Goal: Information Seeking & Learning: Learn about a topic

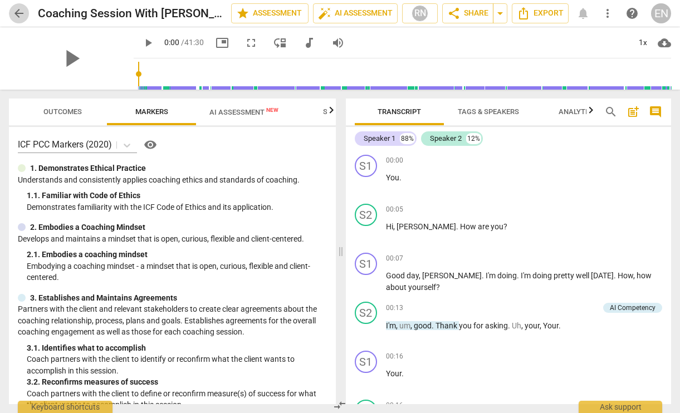
click at [22, 13] on span "arrow_back" at bounding box center [18, 13] width 13 height 13
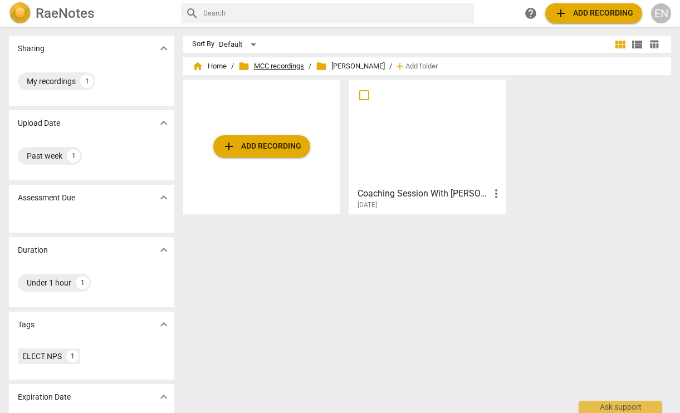
click at [262, 63] on span "folder MCC recordings" at bounding box center [271, 66] width 66 height 11
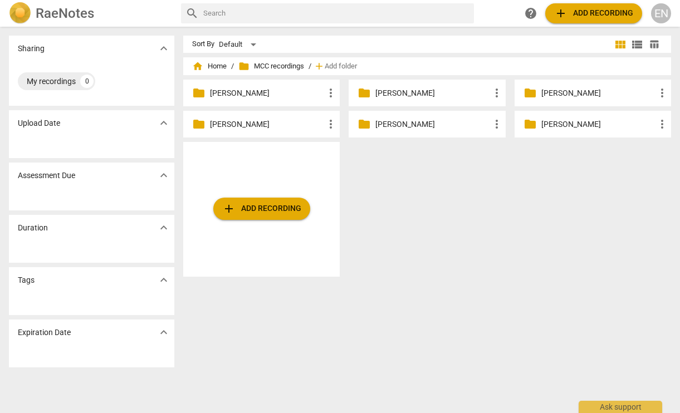
click at [206, 92] on div "folder [PERSON_NAME] more_vert" at bounding box center [261, 93] width 156 height 27
click at [219, 94] on p "[PERSON_NAME]" at bounding box center [267, 93] width 114 height 12
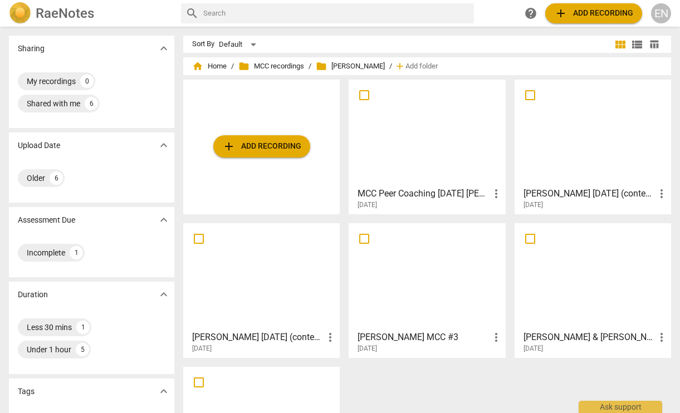
click at [396, 188] on h3 "MCC Peer Coaching [DATE] [PERSON_NAME]" at bounding box center [422, 193] width 131 height 13
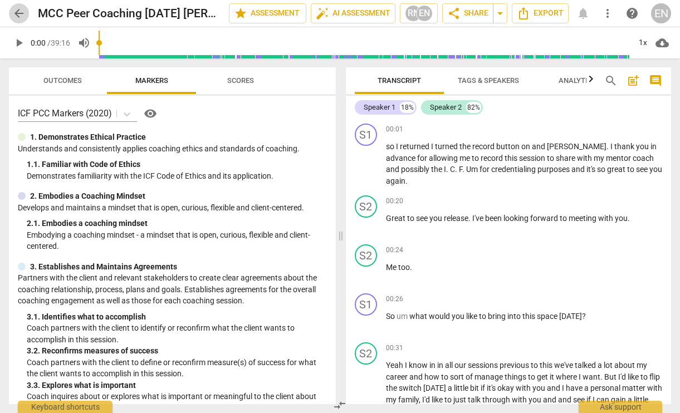
click at [22, 13] on span "arrow_back" at bounding box center [18, 13] width 13 height 13
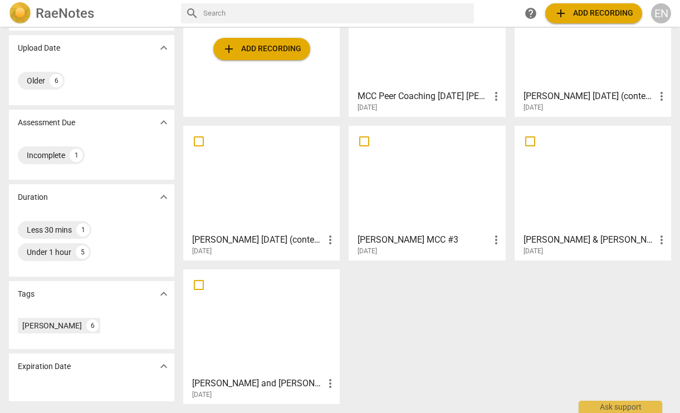
scroll to position [42, 0]
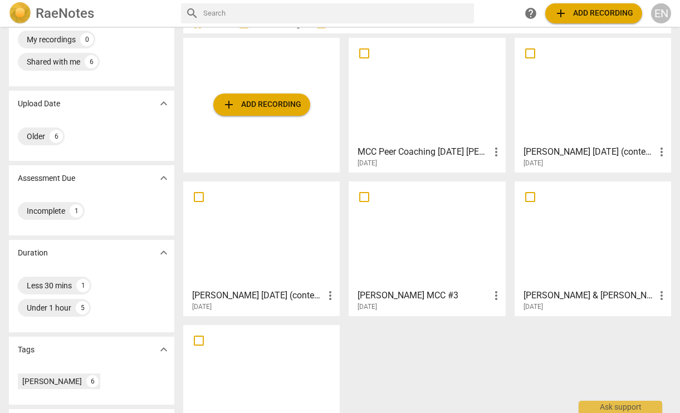
click at [560, 257] on div at bounding box center [592, 234] width 149 height 99
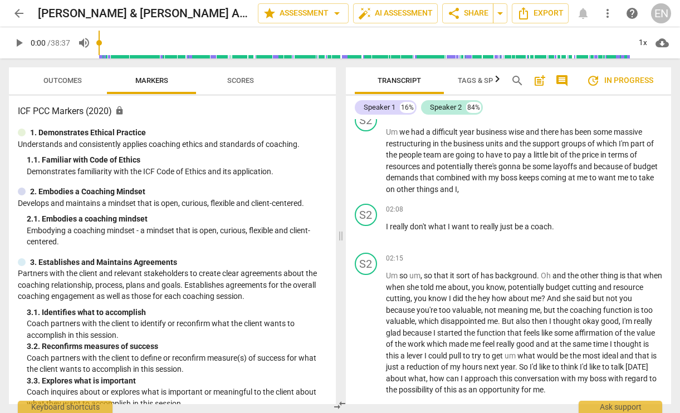
scroll to position [557, 0]
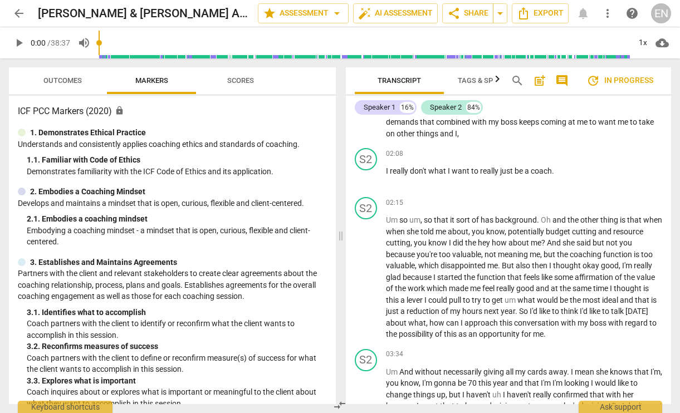
click at [16, 13] on span "arrow_back" at bounding box center [18, 13] width 13 height 13
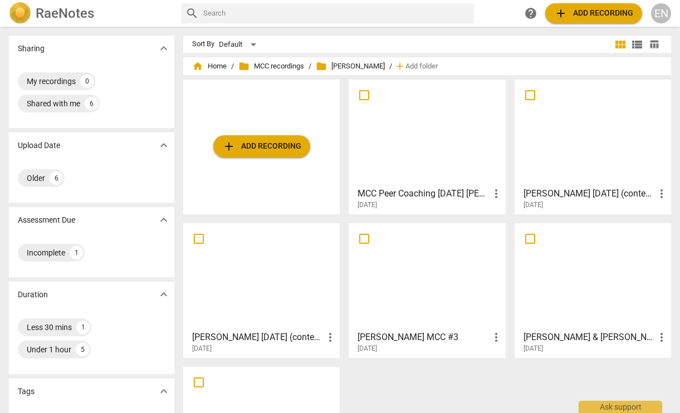
click at [416, 147] on div at bounding box center [426, 132] width 149 height 99
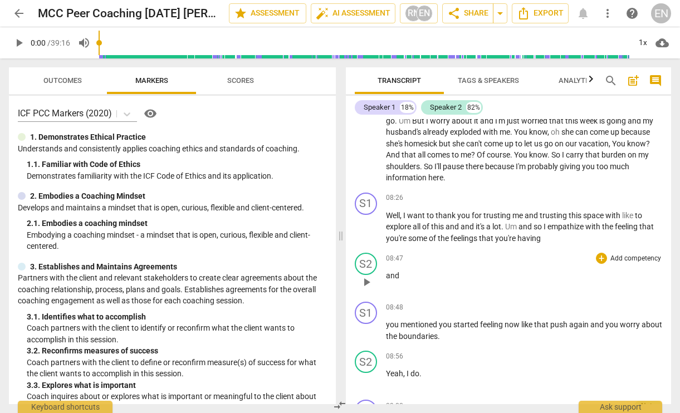
scroll to position [1057, 0]
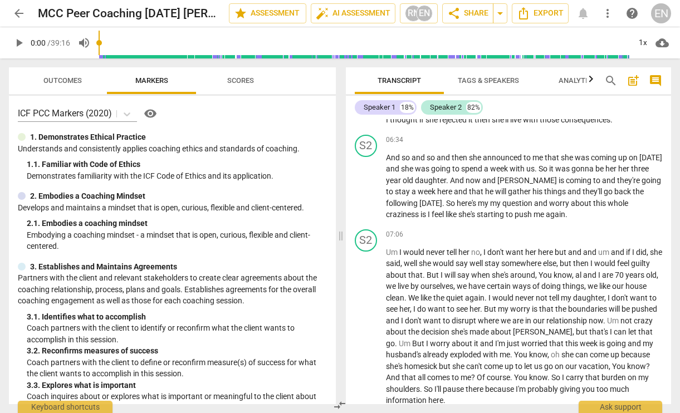
click at [14, 13] on span "arrow_back" at bounding box center [18, 13] width 13 height 13
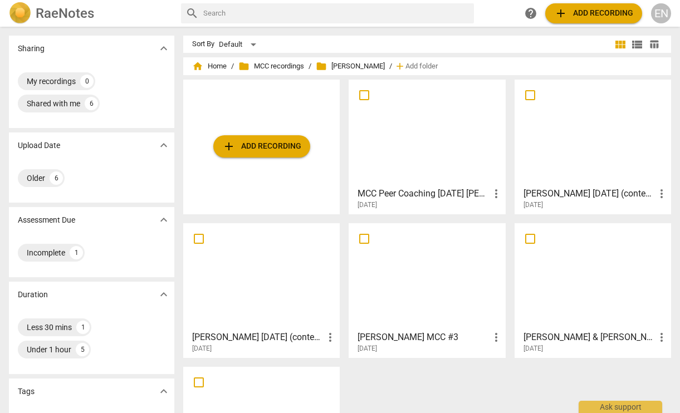
click at [395, 260] on div at bounding box center [426, 276] width 149 height 99
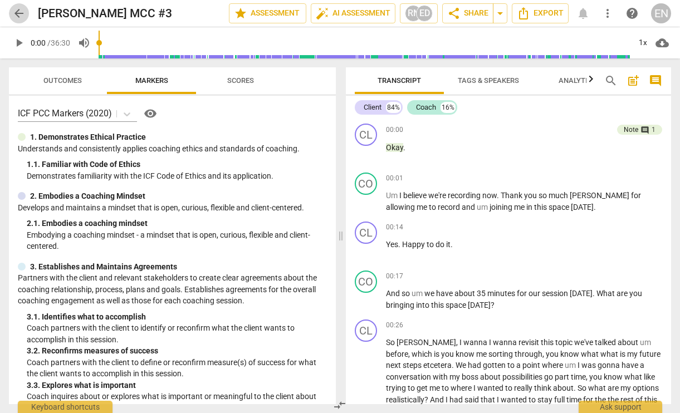
click at [18, 15] on span "arrow_back" at bounding box center [18, 13] width 13 height 13
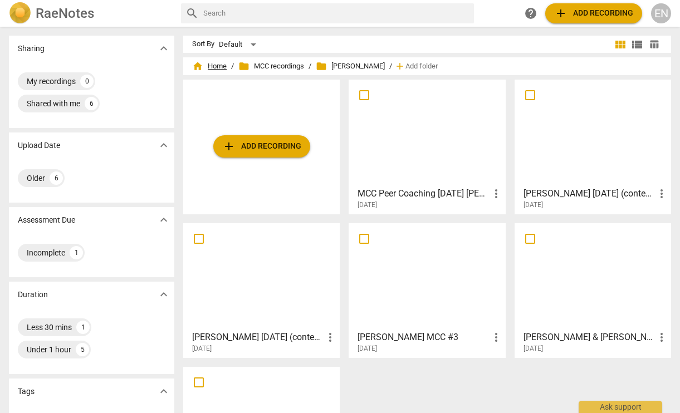
click at [213, 63] on span "home Home" at bounding box center [209, 66] width 35 height 11
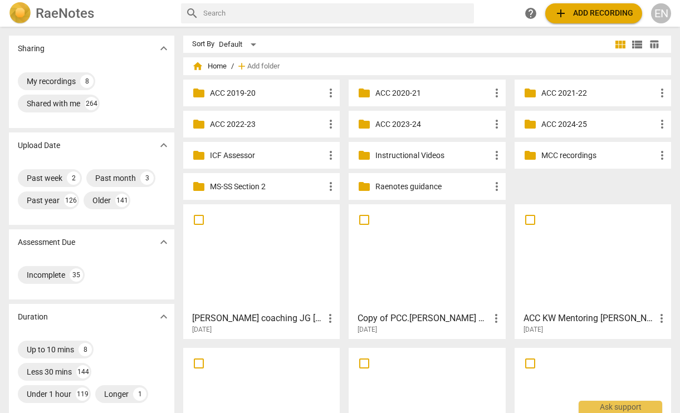
click at [273, 249] on div at bounding box center [261, 257] width 149 height 99
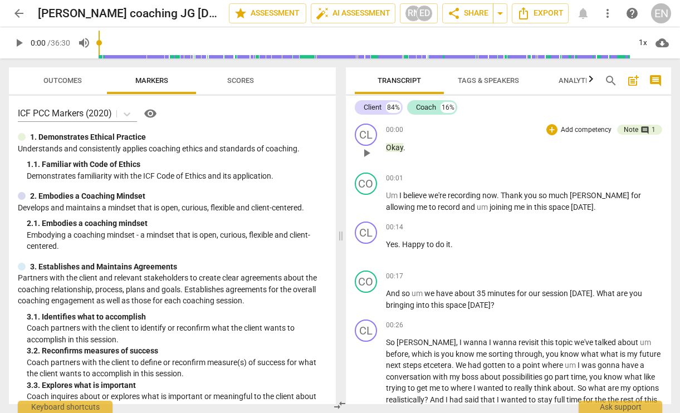
click at [635, 135] on div "+ Add competency Note comment 1" at bounding box center [604, 130] width 116 height 12
click at [638, 131] on div "comment 1" at bounding box center [646, 130] width 17 height 10
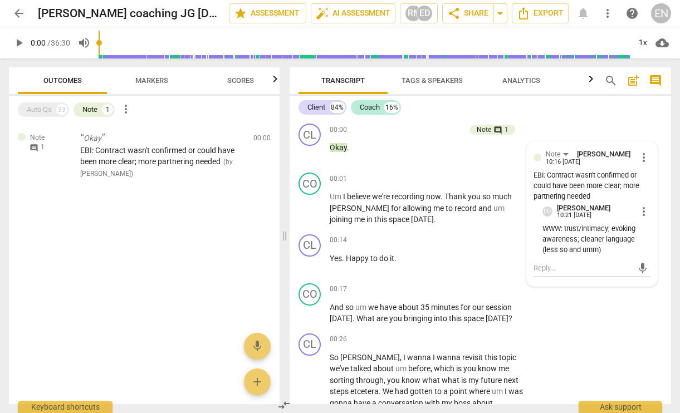
click at [259, 249] on div "Note comment 1 Okay EBI: Contract wasn't confirmed or could have been more clea…" at bounding box center [144, 264] width 270 height 281
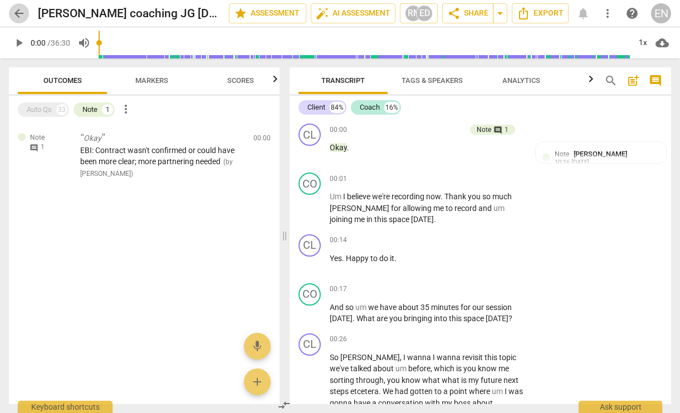
click at [14, 13] on span "arrow_back" at bounding box center [18, 13] width 13 height 13
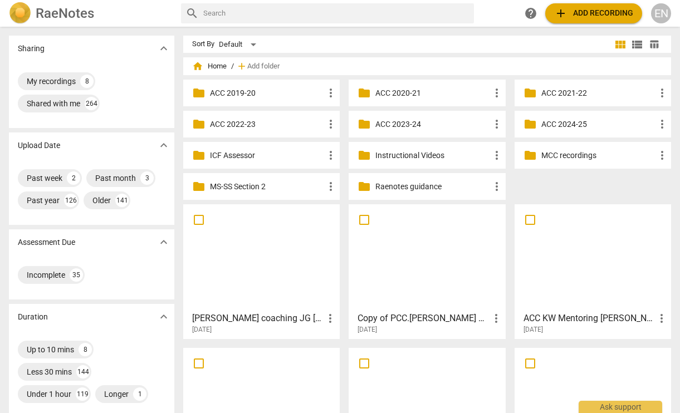
click at [258, 251] on div at bounding box center [261, 257] width 149 height 99
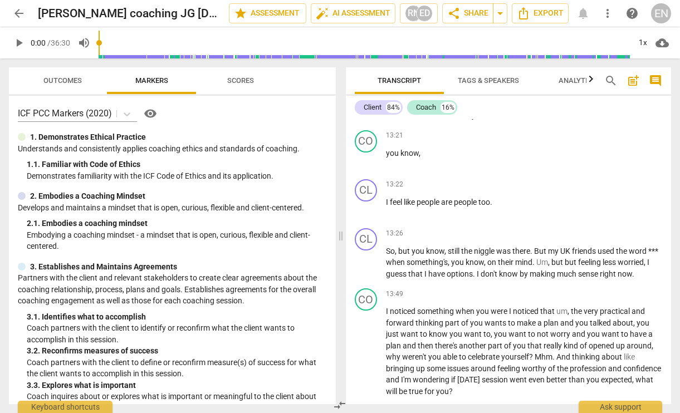
scroll to position [2839, 0]
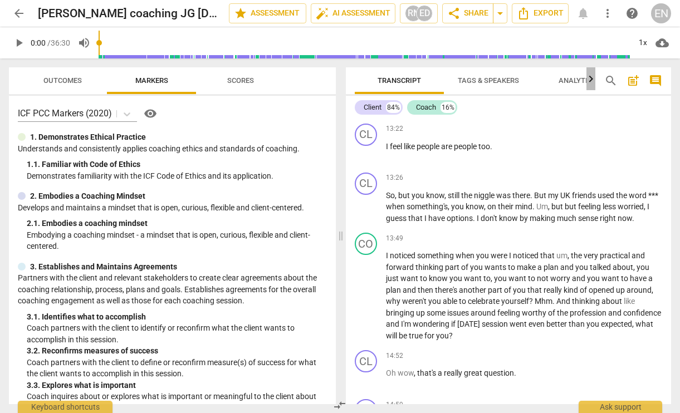
click at [587, 78] on icon "button" at bounding box center [590, 78] width 13 height 13
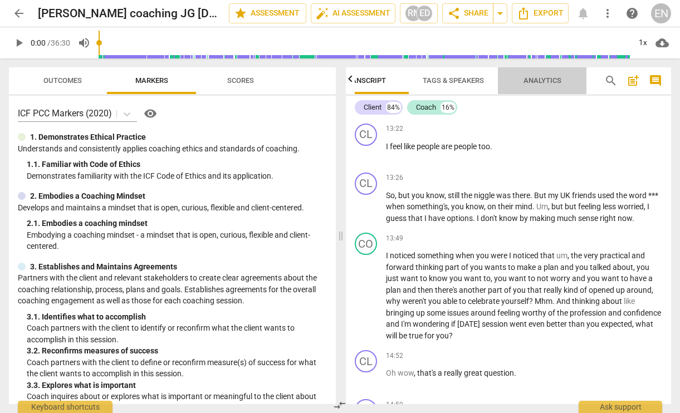
click at [548, 80] on span "Analytics" at bounding box center [542, 80] width 38 height 8
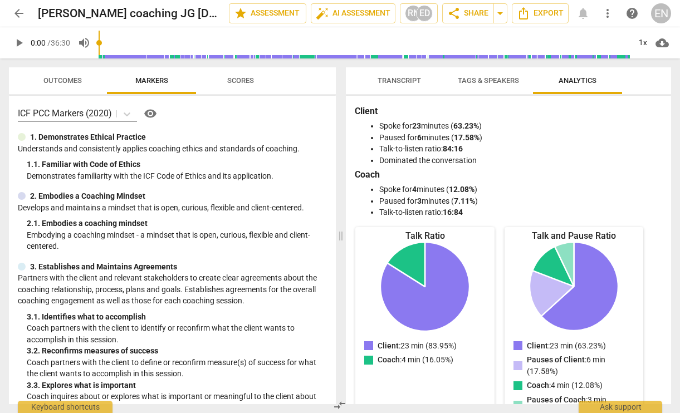
scroll to position [0, 0]
click at [412, 79] on span "Transcript" at bounding box center [398, 80] width 43 height 8
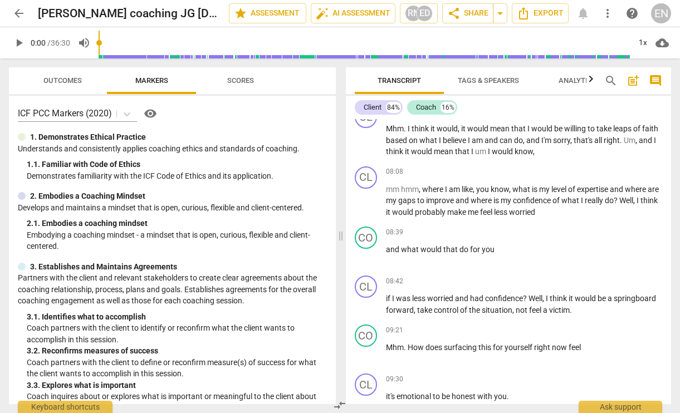
scroll to position [1447, 0]
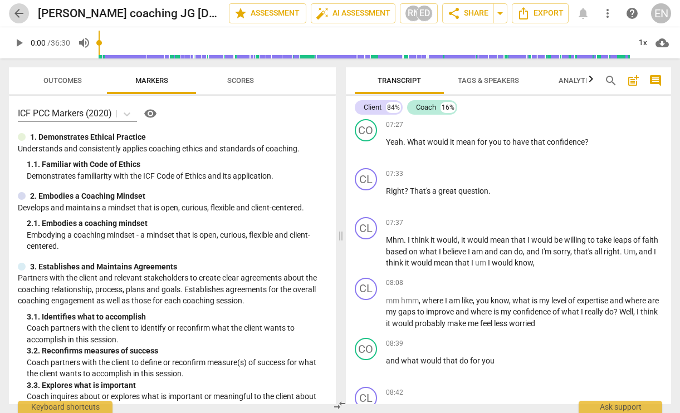
click at [12, 12] on span "arrow_back" at bounding box center [18, 13] width 13 height 13
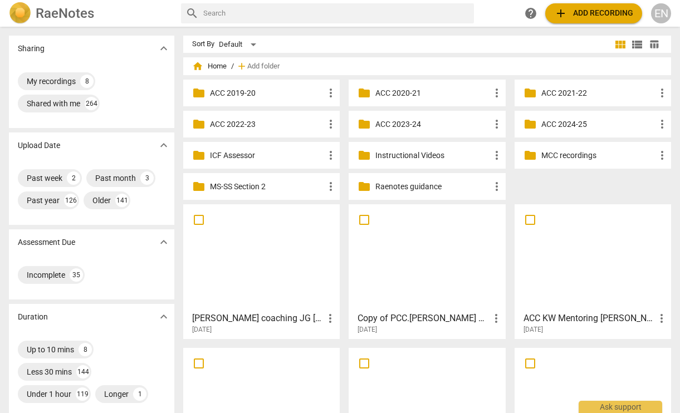
click at [257, 240] on div at bounding box center [261, 257] width 149 height 99
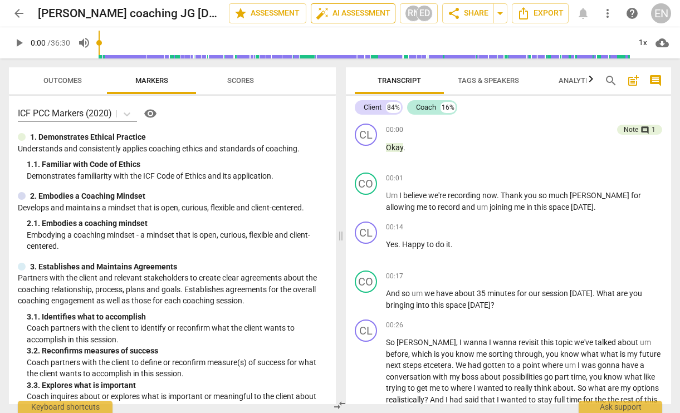
click at [342, 9] on span "auto_fix_high AI Assessment" at bounding box center [353, 13] width 75 height 13
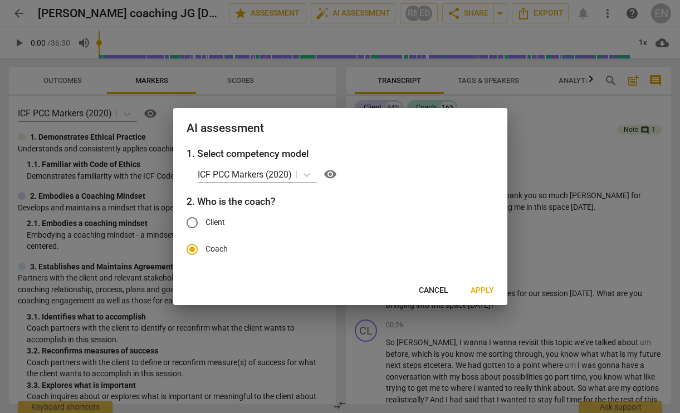
click at [342, 342] on div at bounding box center [340, 206] width 680 height 413
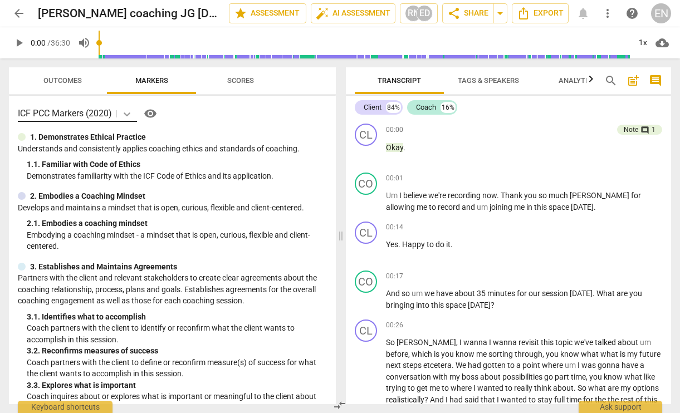
click at [129, 112] on icon at bounding box center [126, 114] width 11 height 11
click at [340, 13] on span "auto_fix_high AI Assessment" at bounding box center [353, 13] width 75 height 13
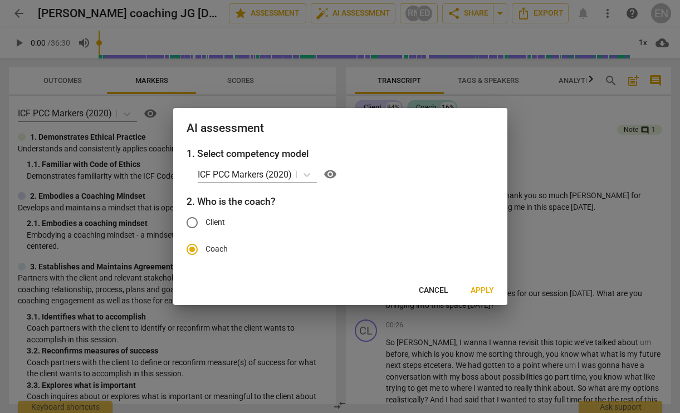
click at [484, 292] on span "Apply" at bounding box center [481, 290] width 23 height 11
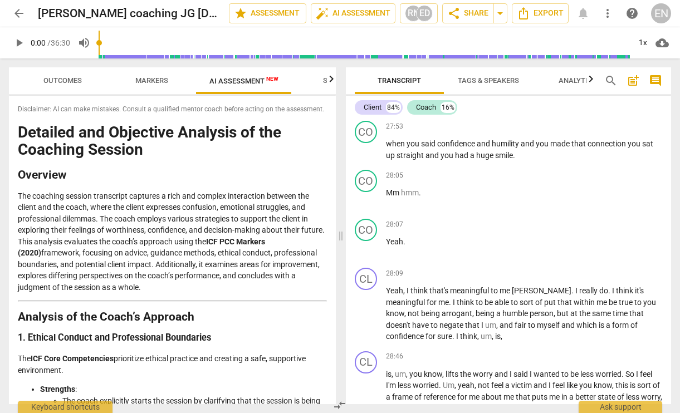
scroll to position [5737, 0]
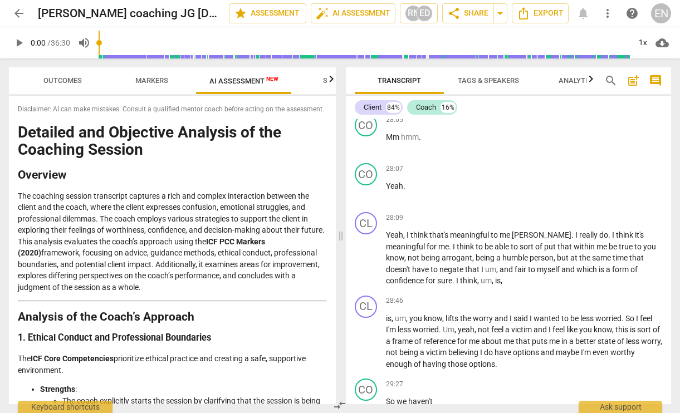
click at [254, 85] on span "AI Assessment New" at bounding box center [243, 81] width 69 height 8
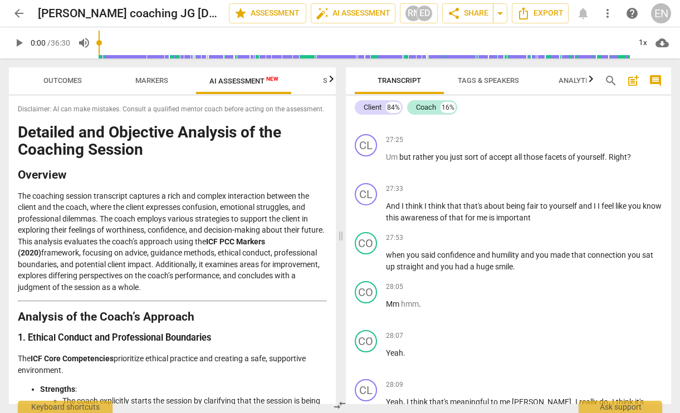
scroll to position [5292, 0]
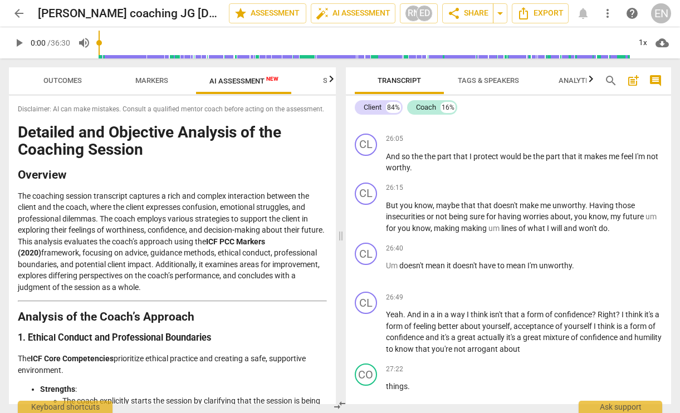
click at [257, 85] on span "AI Assessment New" at bounding box center [243, 81] width 69 height 8
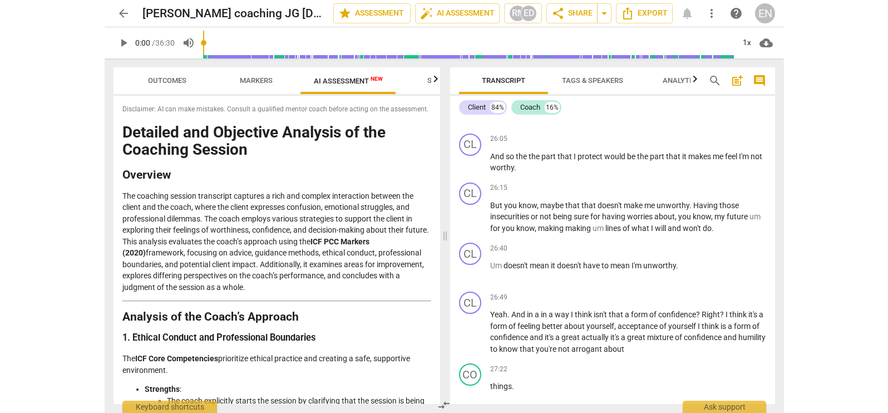
scroll to position [167, 0]
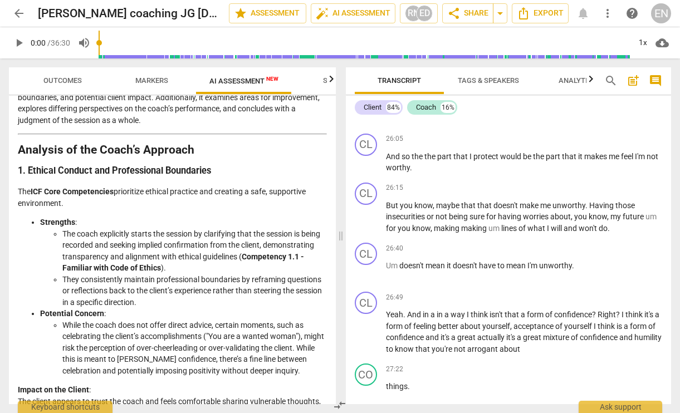
click at [77, 77] on span "Outcomes" at bounding box center [62, 80] width 38 height 8
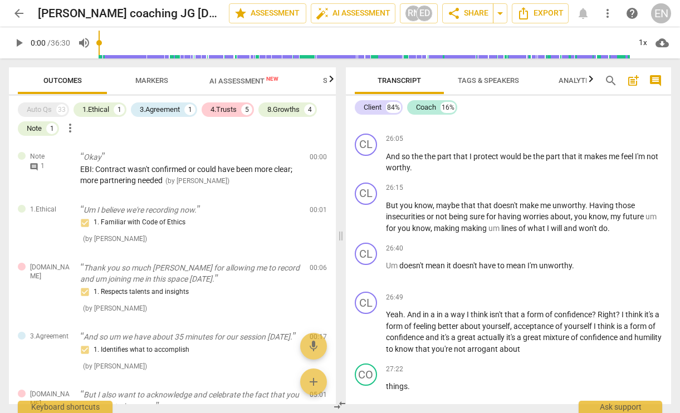
click at [147, 75] on span "Markers" at bounding box center [152, 80] width 60 height 15
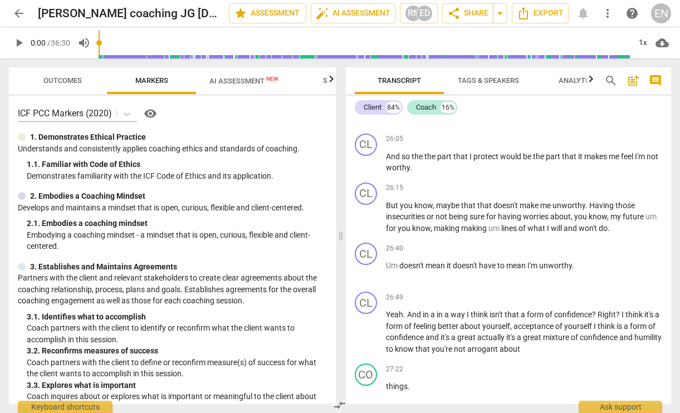
click at [228, 81] on span "AI Assessment New" at bounding box center [243, 81] width 69 height 8
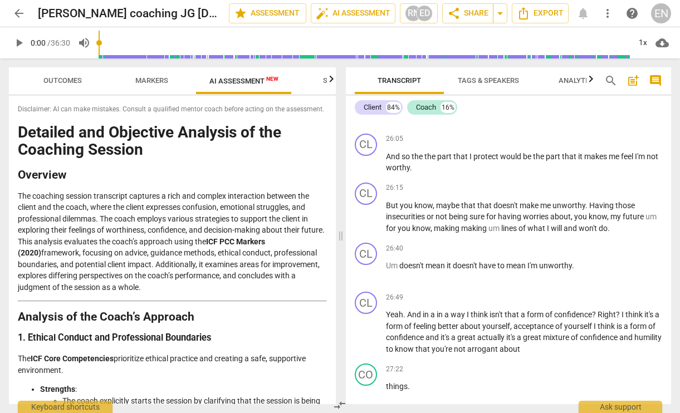
click at [148, 80] on span "Markers" at bounding box center [151, 80] width 33 height 8
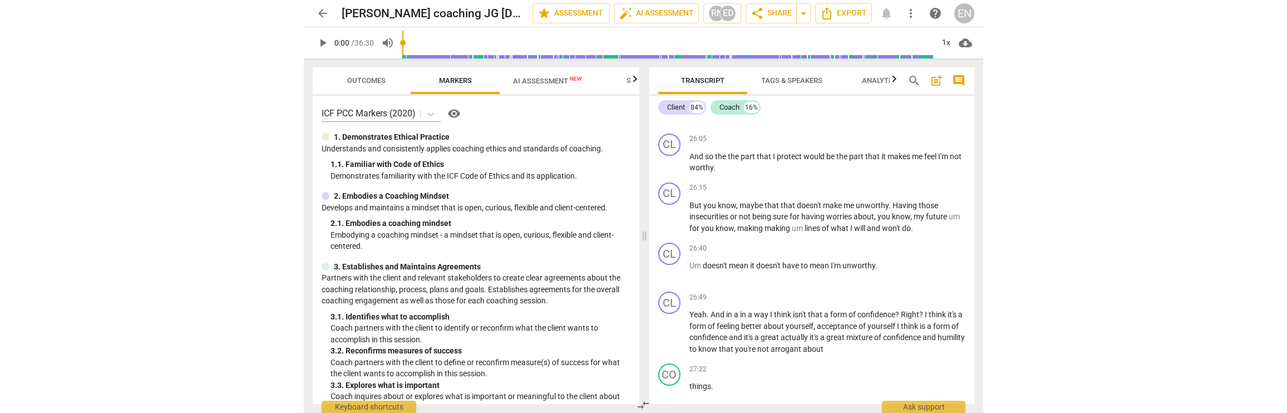
scroll to position [4916, 0]
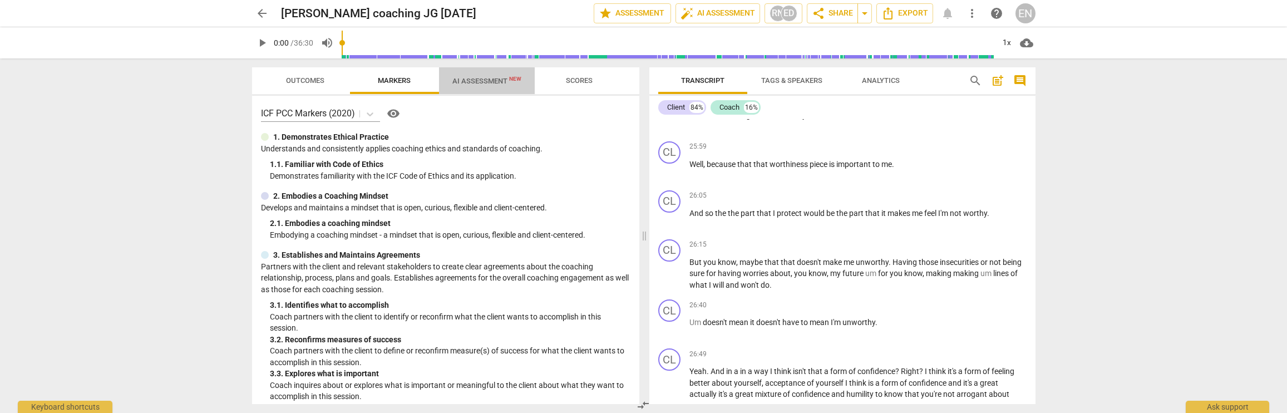
click at [472, 80] on span "AI Assessment New" at bounding box center [486, 81] width 69 height 8
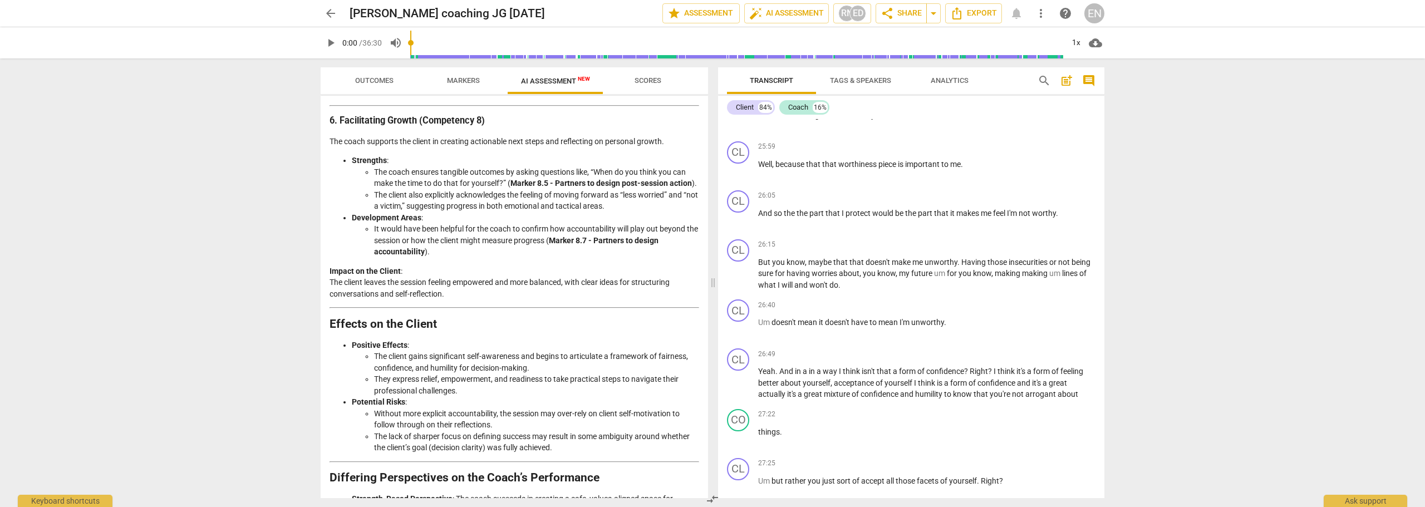
scroll to position [1379, 0]
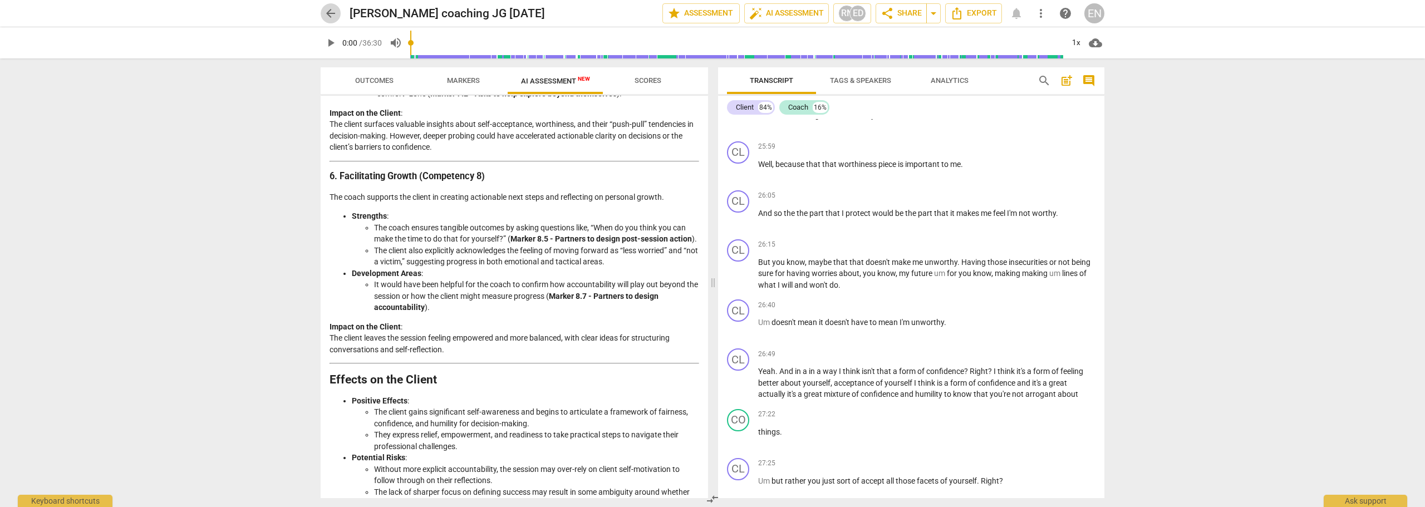
click at [328, 14] on span "arrow_back" at bounding box center [330, 13] width 13 height 13
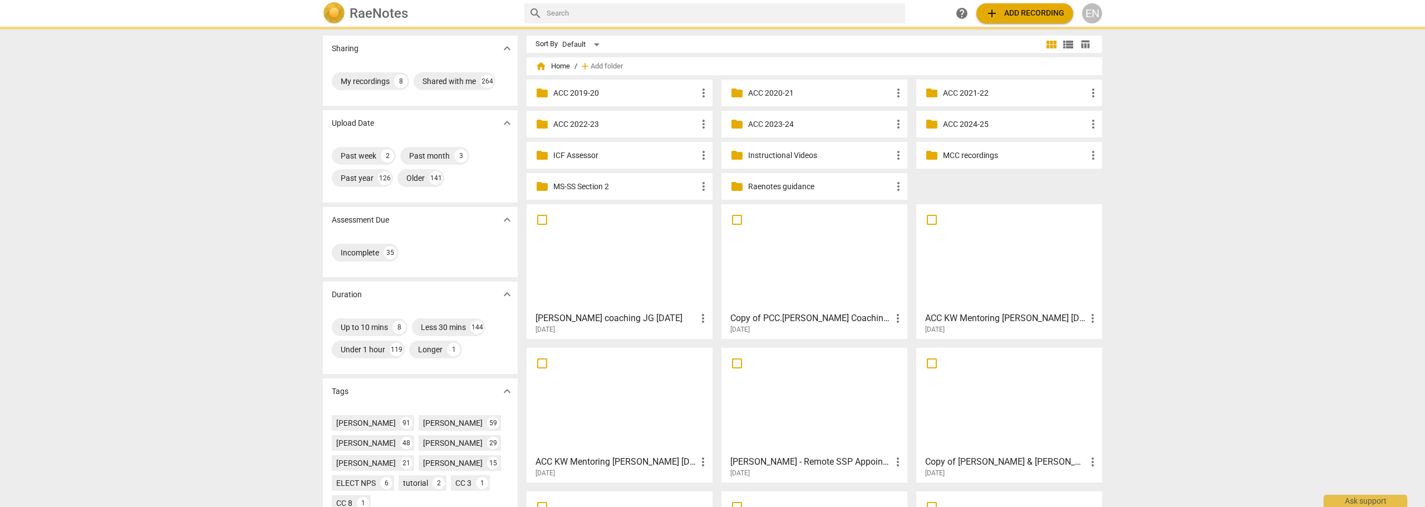
click at [679, 155] on p "MCC recordings" at bounding box center [1015, 156] width 144 height 12
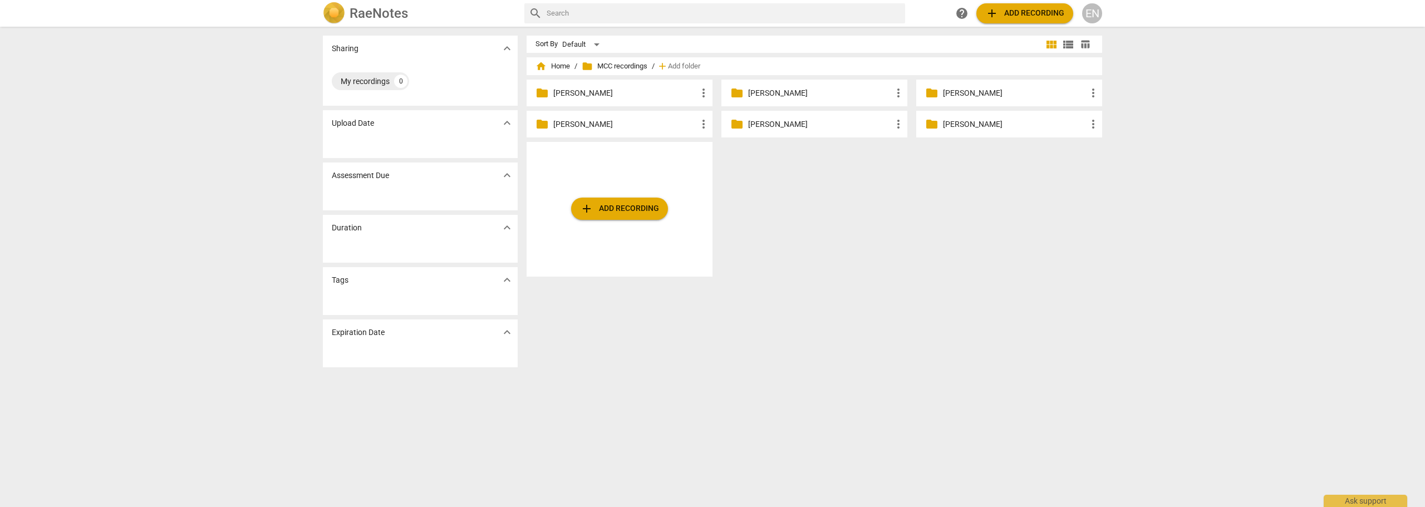
click at [679, 93] on p "[PERSON_NAME]" at bounding box center [820, 93] width 144 height 12
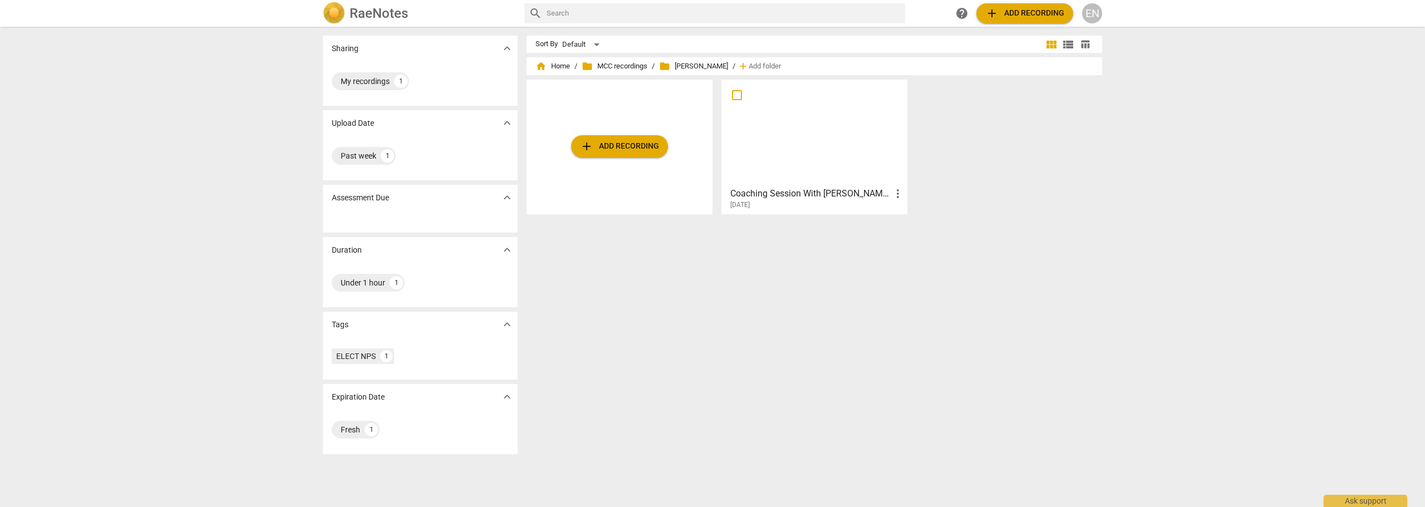
click at [679, 126] on div at bounding box center [814, 132] width 178 height 99
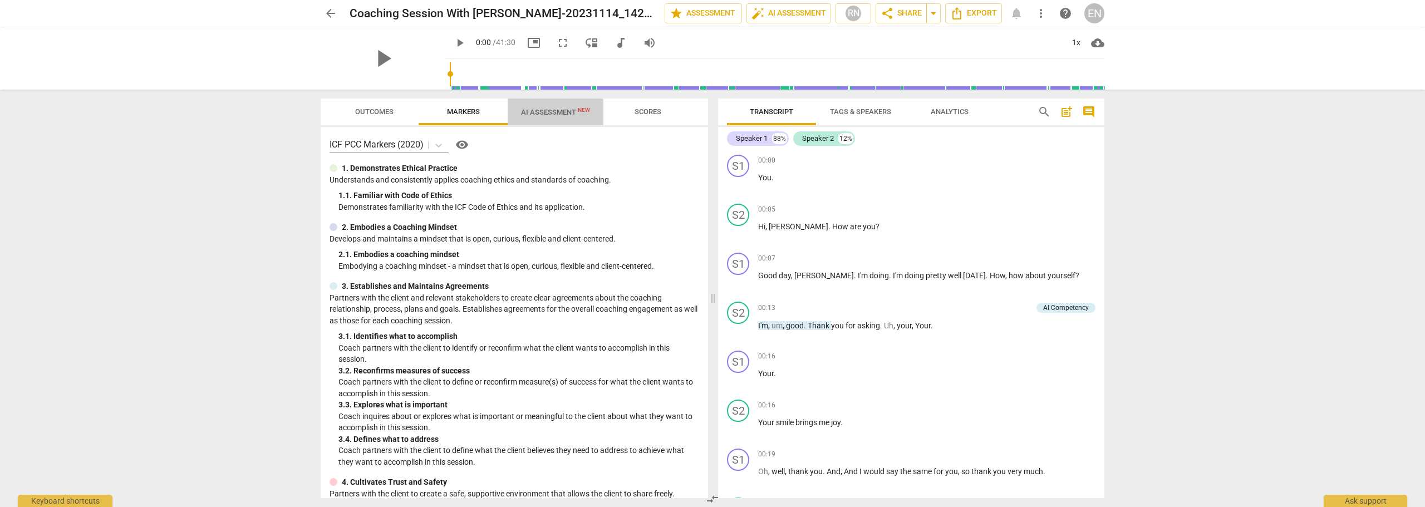
click at [560, 116] on span "AI Assessment New" at bounding box center [555, 112] width 69 height 8
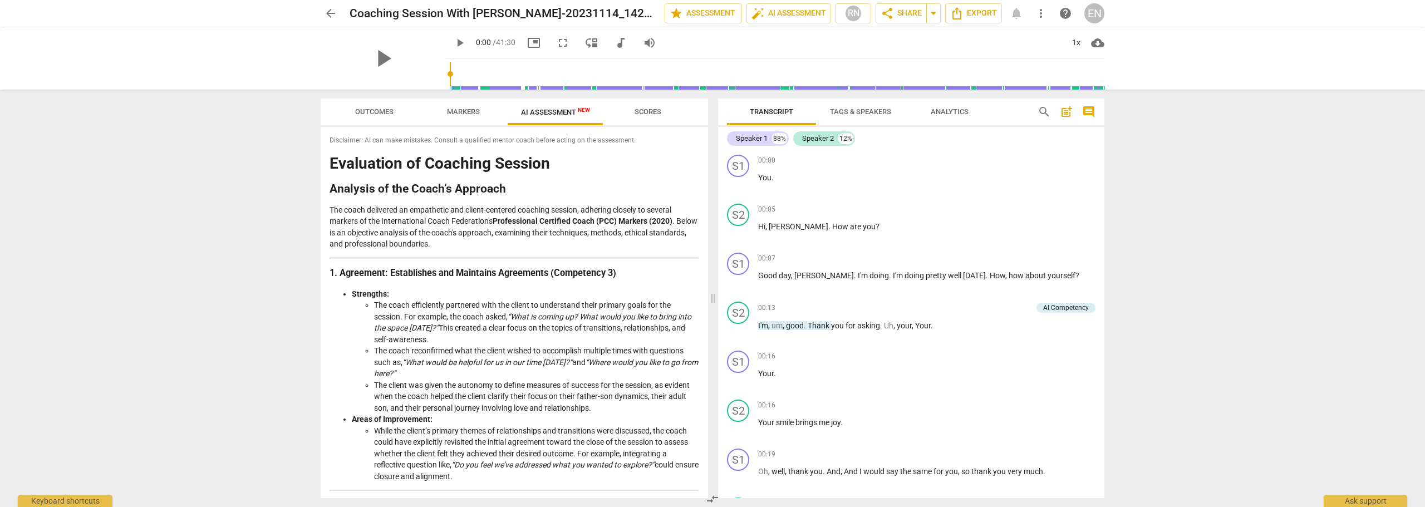
click at [329, 14] on span "arrow_back" at bounding box center [330, 13] width 13 height 13
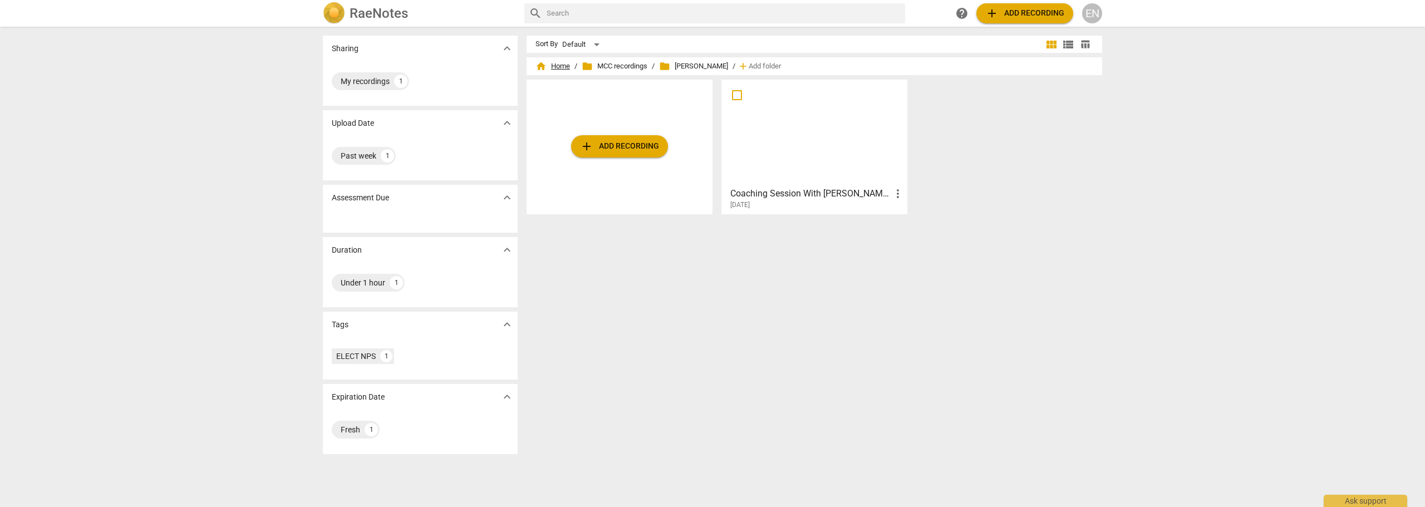
click at [558, 65] on span "home Home" at bounding box center [552, 66] width 35 height 11
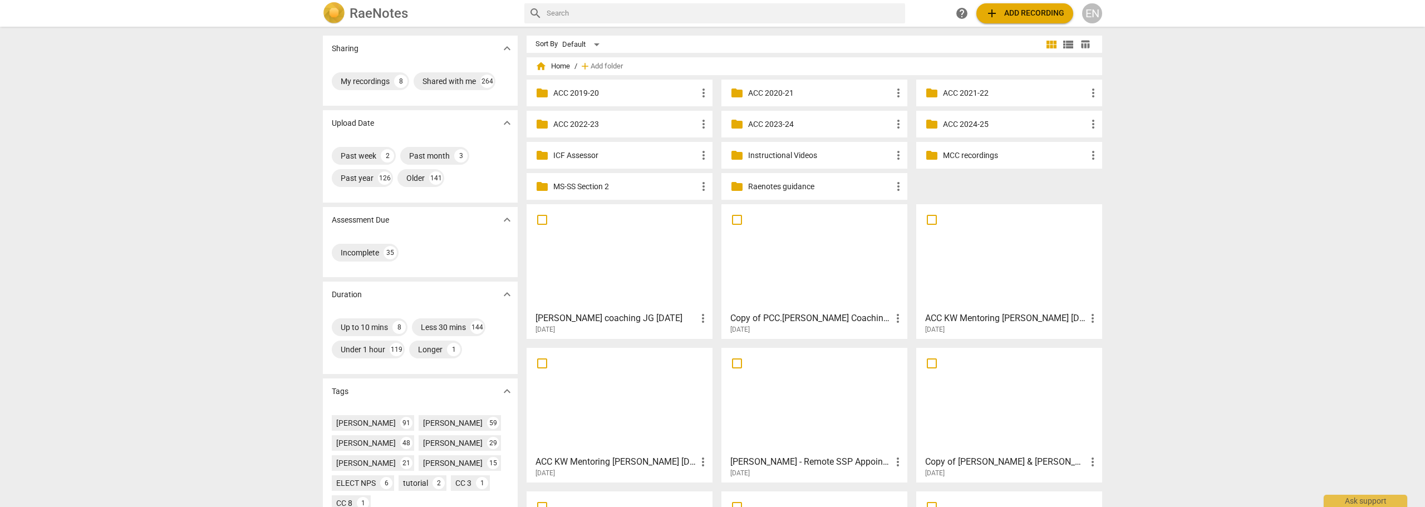
click at [679, 123] on p "ACC 2023-24" at bounding box center [820, 125] width 144 height 12
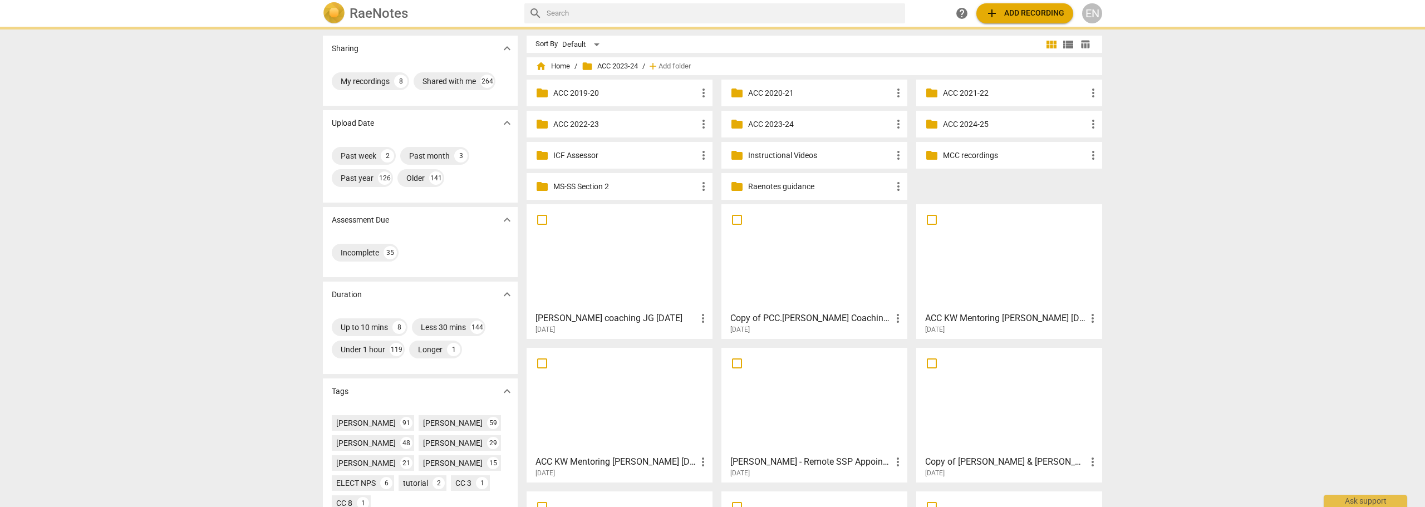
click at [679, 123] on p "ACC 2023-24" at bounding box center [820, 125] width 144 height 12
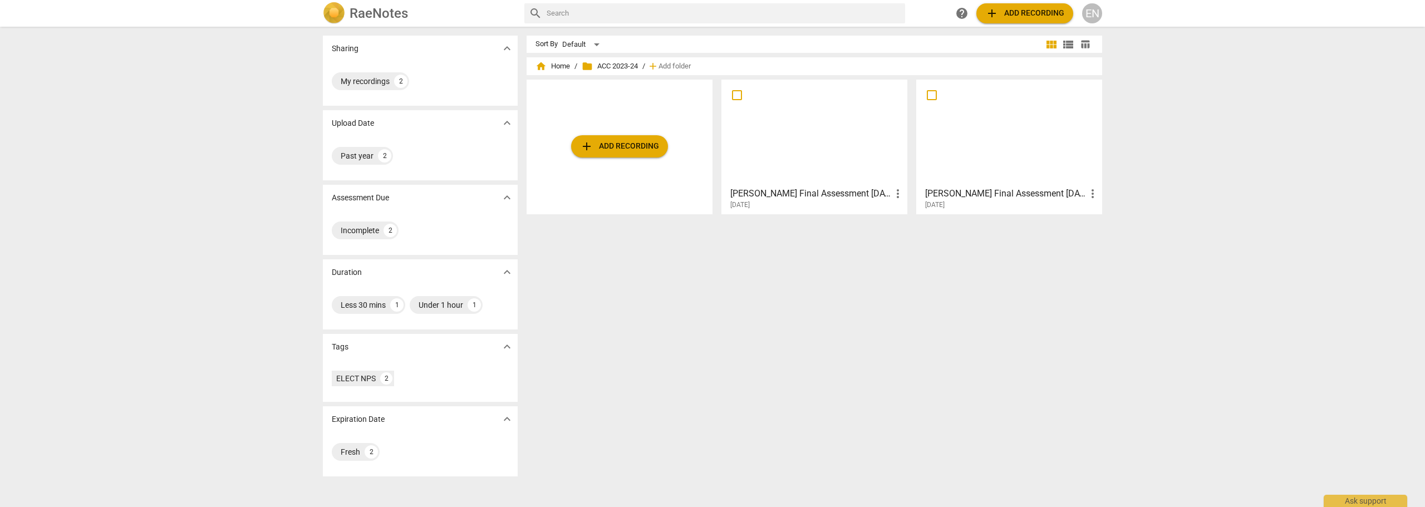
click at [679, 156] on div at bounding box center [814, 132] width 178 height 99
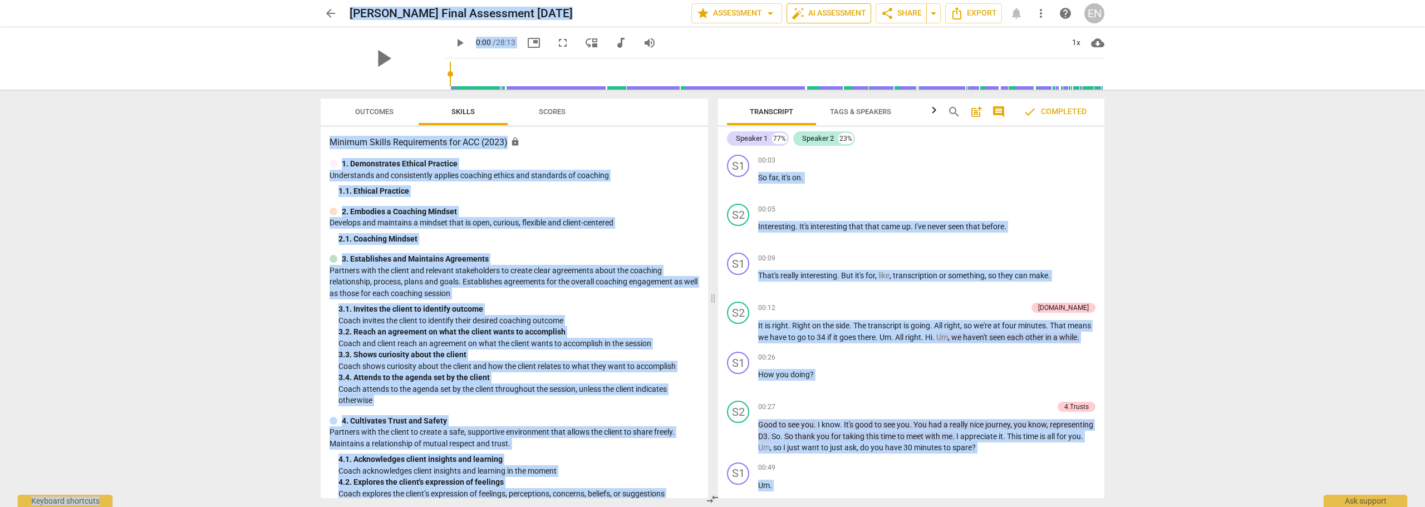
click at [679, 15] on span "auto_fix_high AI Assessment" at bounding box center [828, 13] width 75 height 13
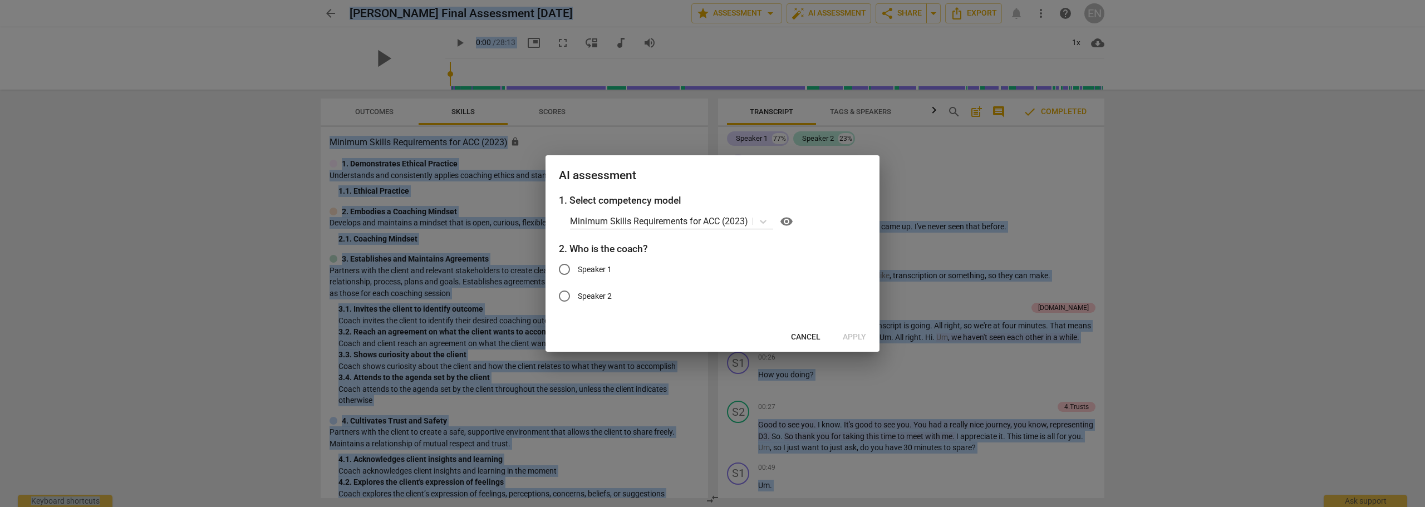
click at [679, 332] on span "Cancel" at bounding box center [805, 337] width 29 height 11
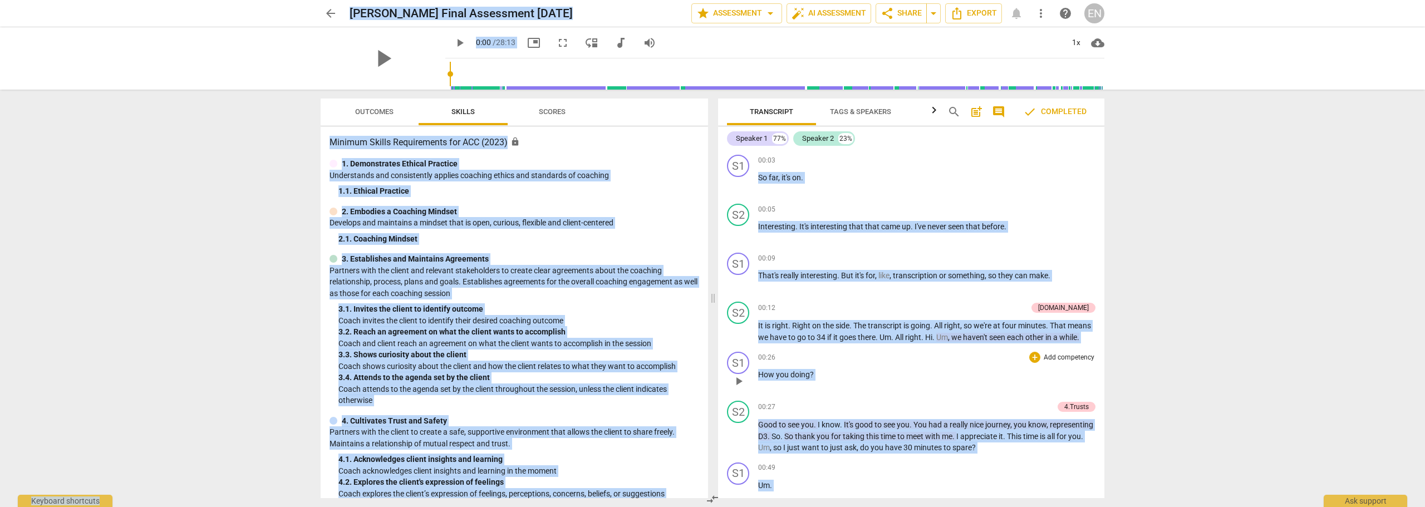
scroll to position [167, 0]
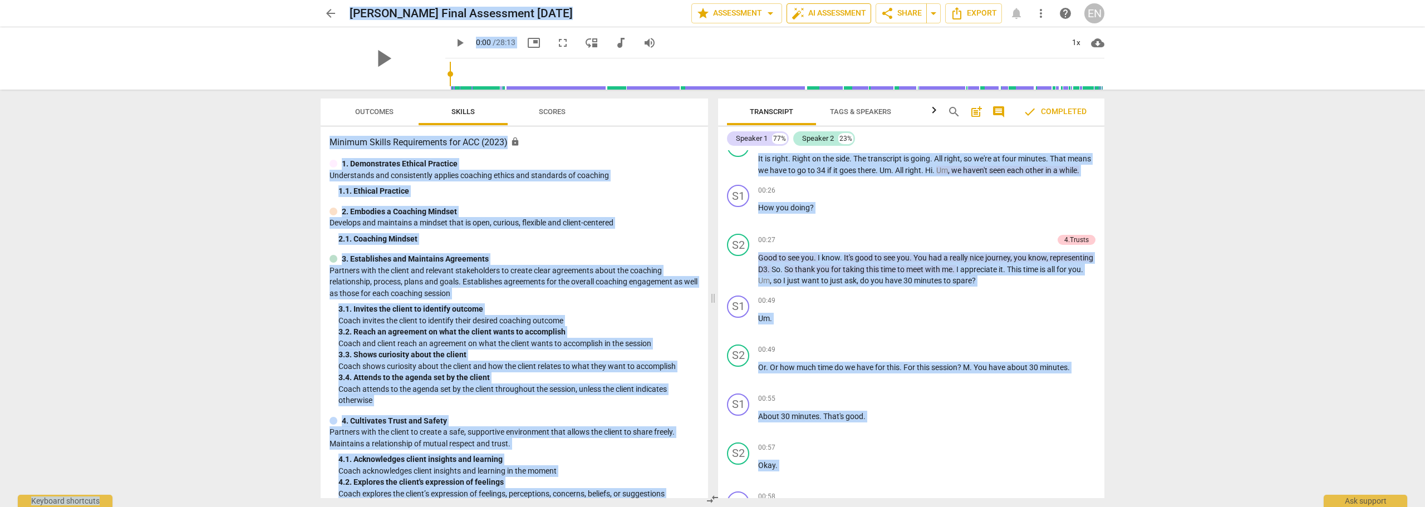
click at [679, 12] on span "auto_fix_high AI Assessment" at bounding box center [828, 13] width 75 height 13
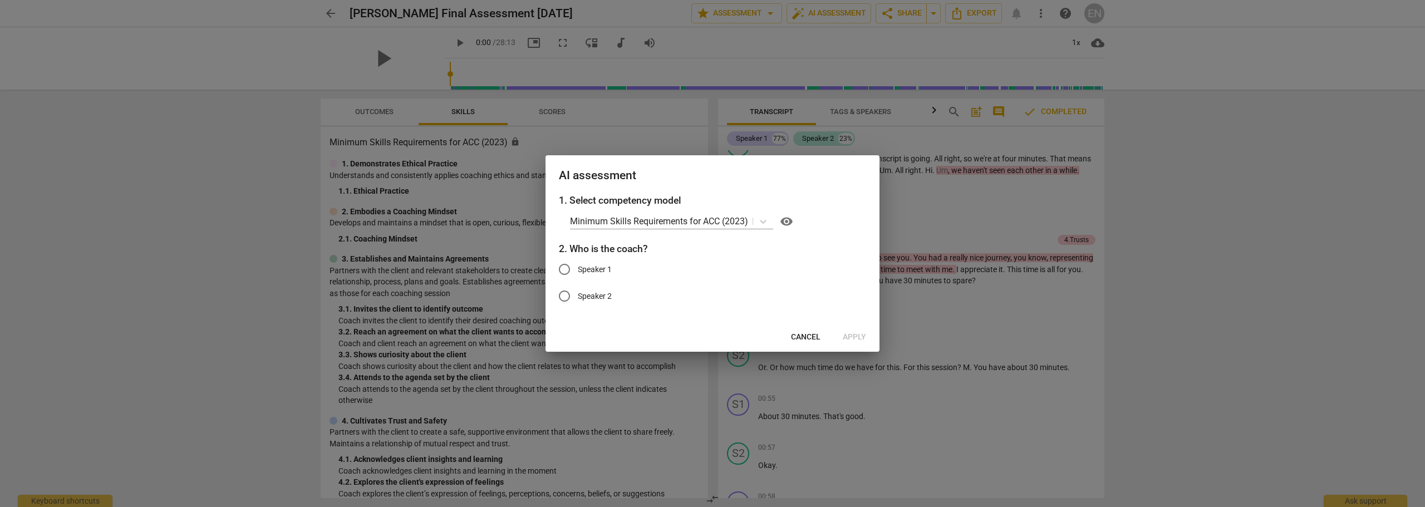
click at [581, 297] on span "Speaker 2" at bounding box center [595, 297] width 34 height 12
click at [578, 297] on input "Speaker 2" at bounding box center [564, 296] width 27 height 27
radio input "true"
click at [679, 340] on span "Apply" at bounding box center [854, 337] width 23 height 11
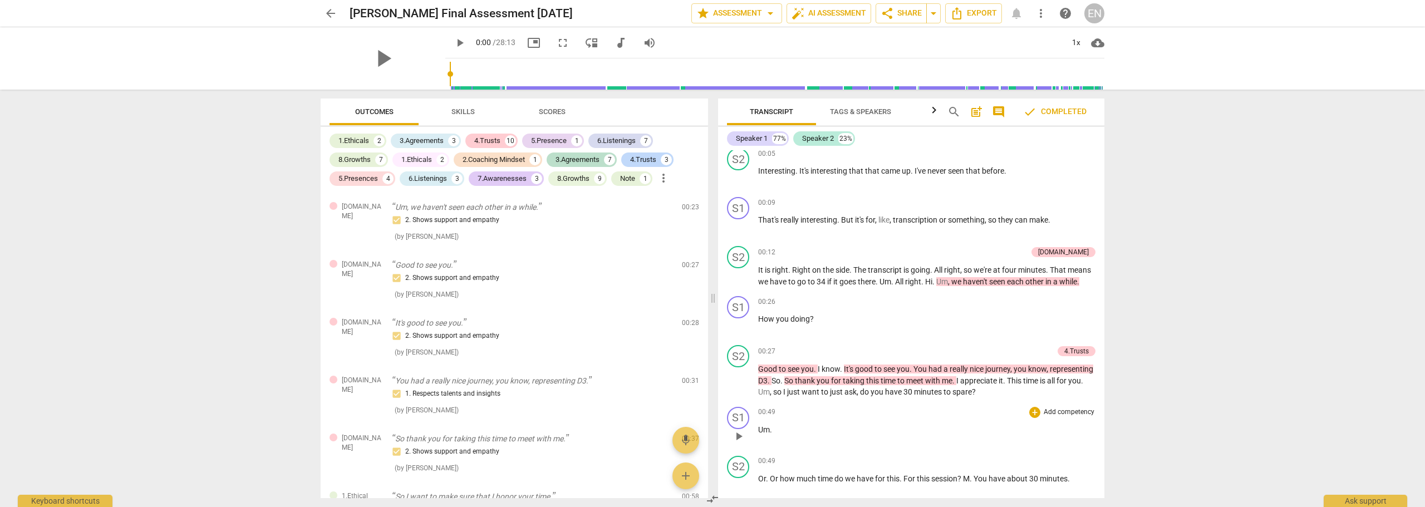
scroll to position [0, 0]
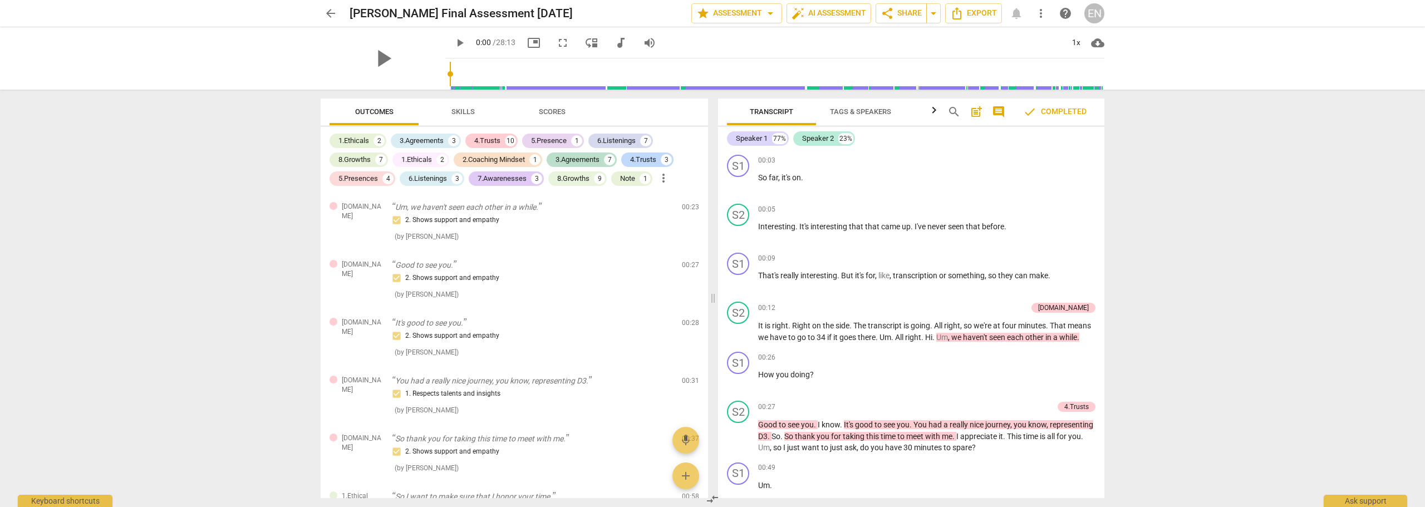
click at [550, 110] on span "Scores" at bounding box center [552, 111] width 27 height 8
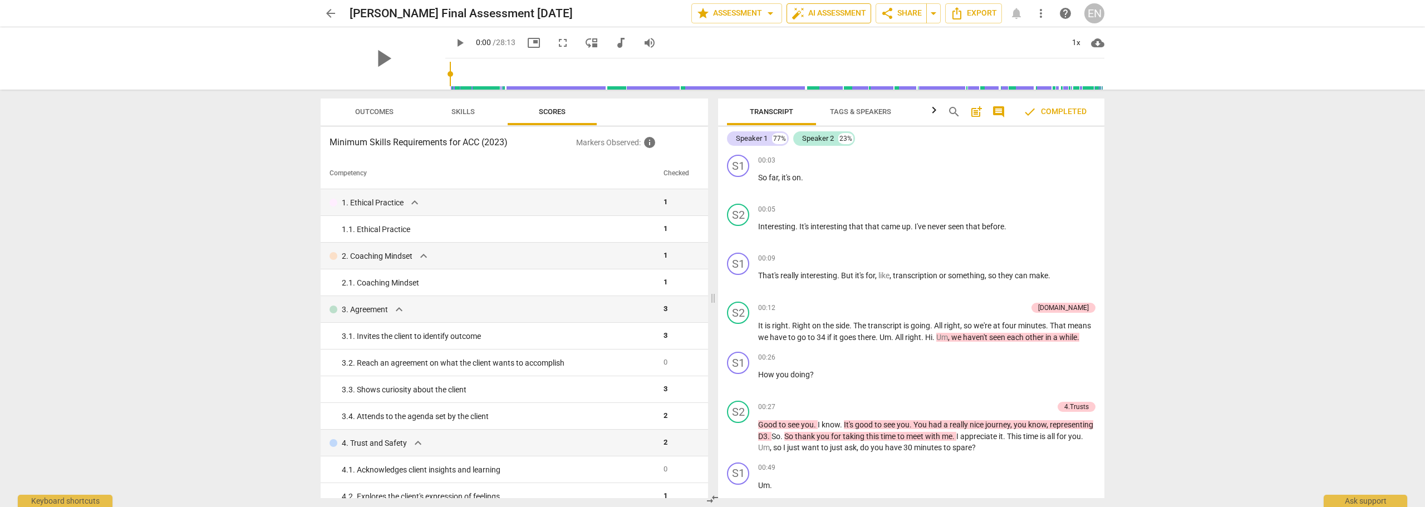
click at [679, 13] on span "auto_fix_high AI Assessment" at bounding box center [828, 13] width 75 height 13
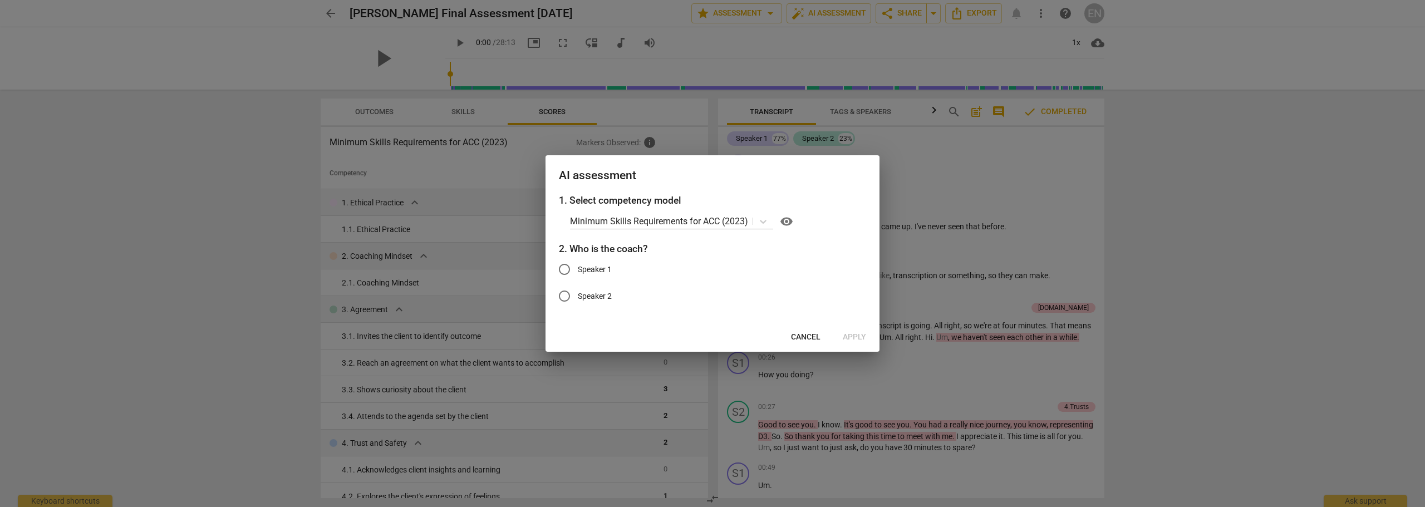
click at [584, 296] on span "Speaker 2" at bounding box center [595, 297] width 34 height 12
click at [578, 296] on input "Speaker 2" at bounding box center [564, 296] width 27 height 27
radio input "true"
click at [679, 337] on span "Apply" at bounding box center [854, 337] width 23 height 11
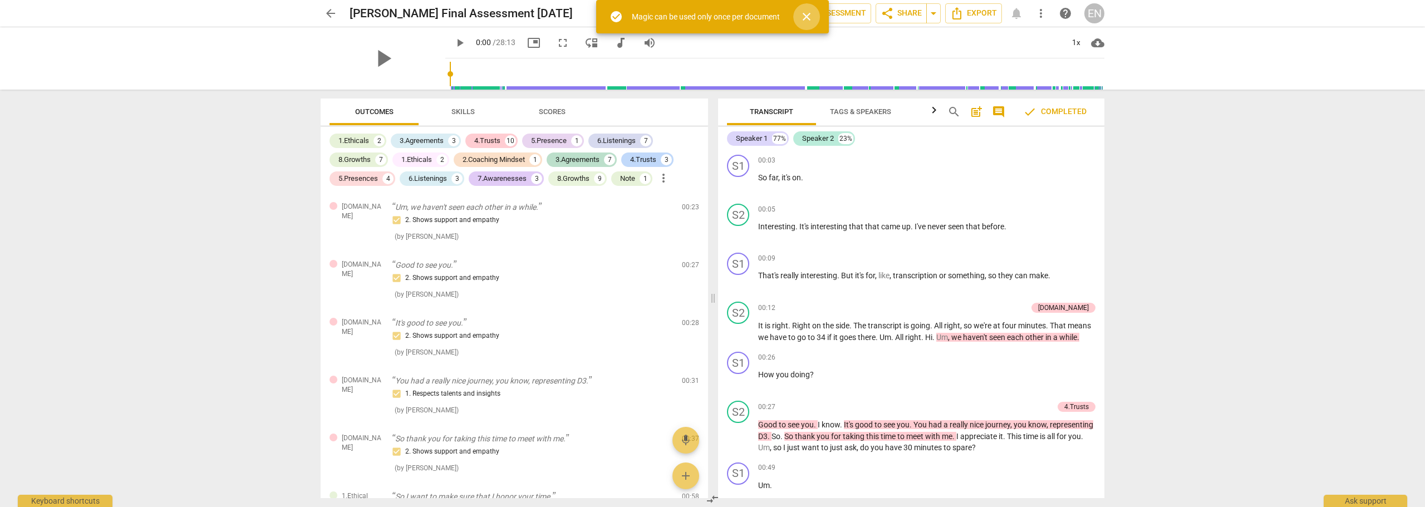
click at [679, 17] on span "close" at bounding box center [806, 16] width 13 height 13
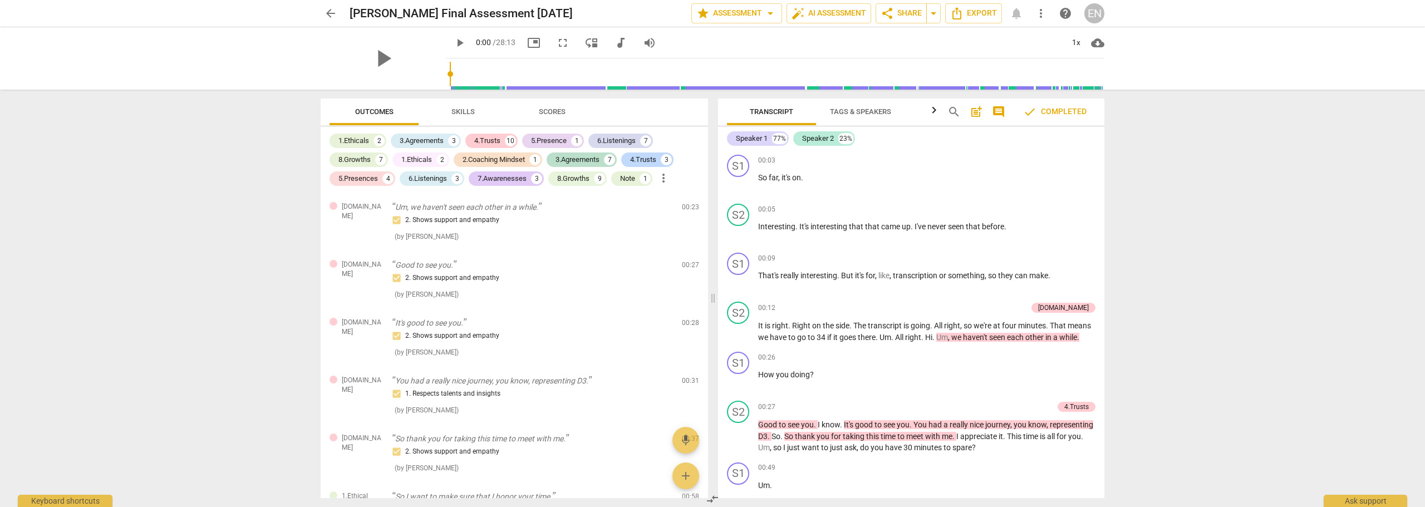
click at [333, 16] on span "arrow_back" at bounding box center [330, 13] width 13 height 13
